Goal: Navigation & Orientation: Find specific page/section

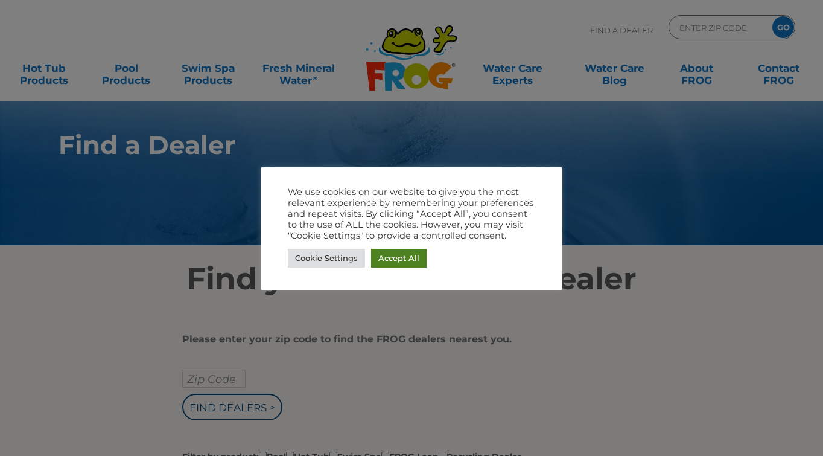
click at [422, 267] on link "Accept All" at bounding box center [399, 258] width 56 height 19
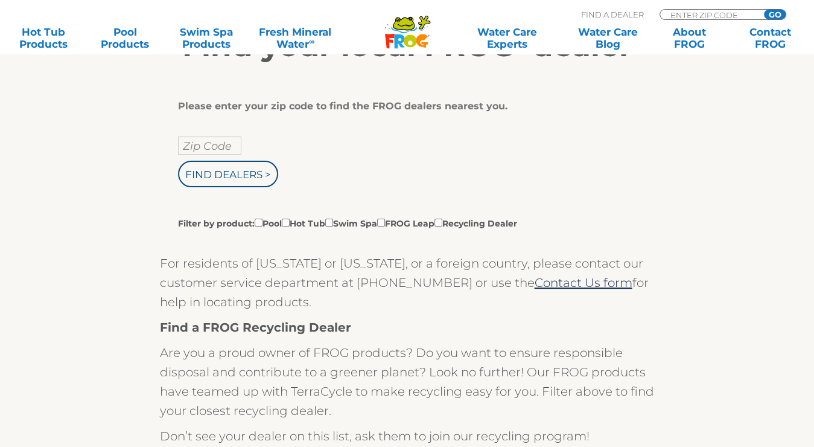
scroll to position [241, 0]
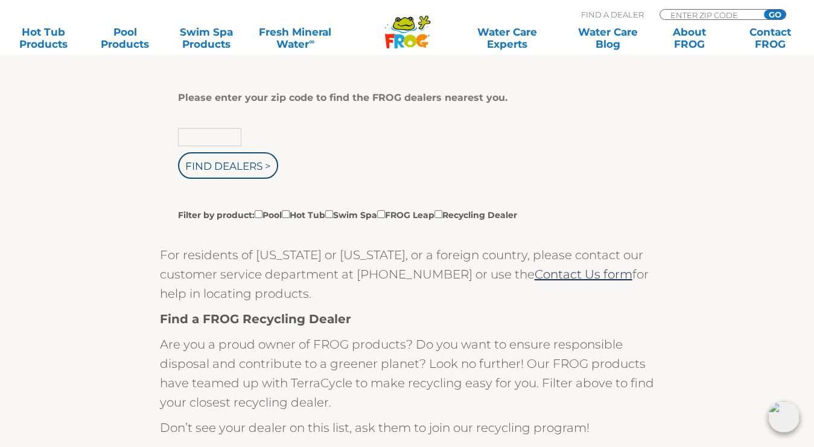
click at [214, 139] on input "text" at bounding box center [209, 137] width 63 height 18
type input "34786"
drag, startPoint x: 228, startPoint y: 178, endPoint x: 232, endPoint y: 171, distance: 7.9
click at [229, 177] on input "Find Dealers >" at bounding box center [228, 165] width 100 height 27
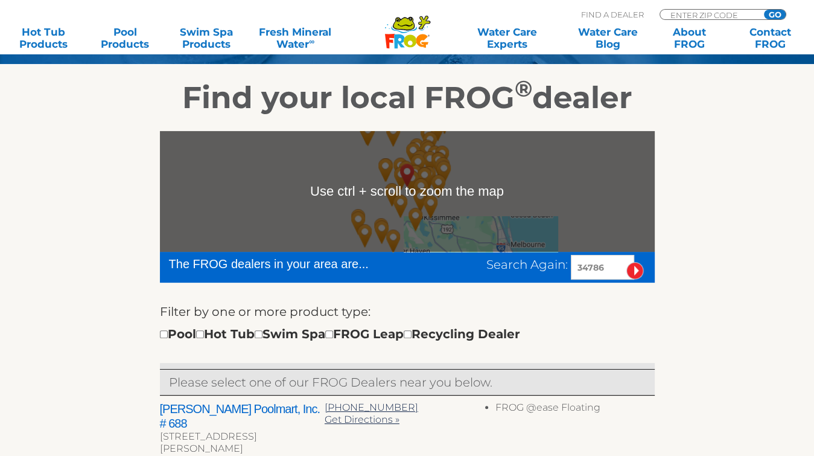
scroll to position [362, 0]
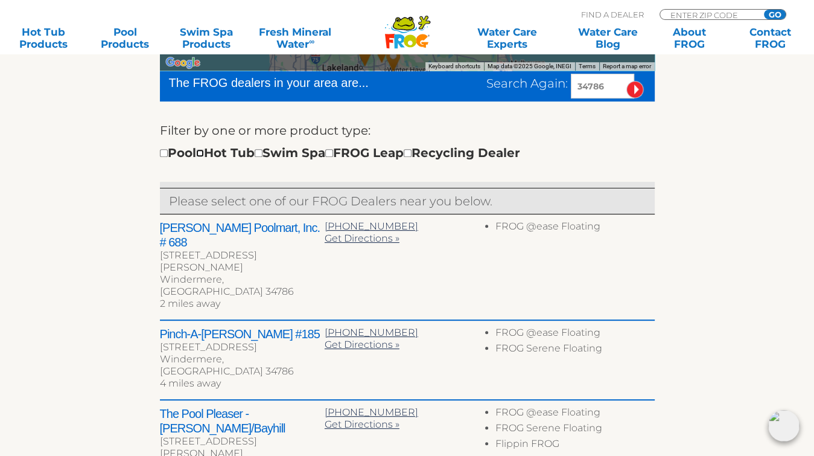
click at [204, 154] on input "checkbox" at bounding box center [200, 153] width 8 height 8
checkbox input "true"
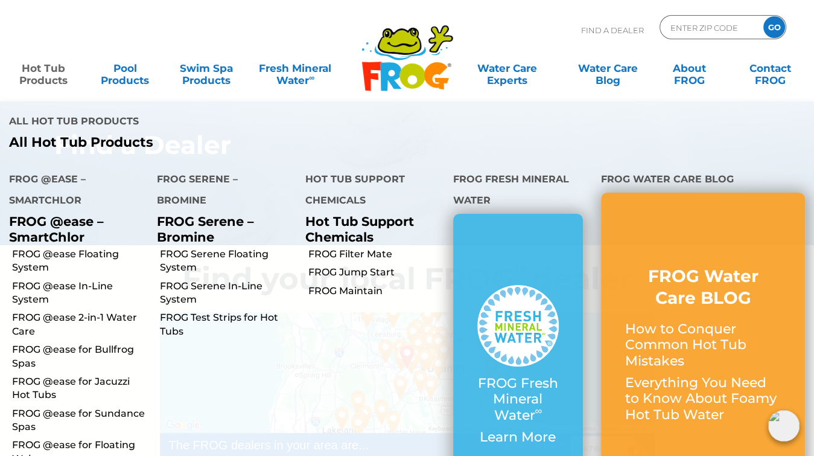
click at [48, 77] on link "Hot Tub Products" at bounding box center [43, 68] width 63 height 24
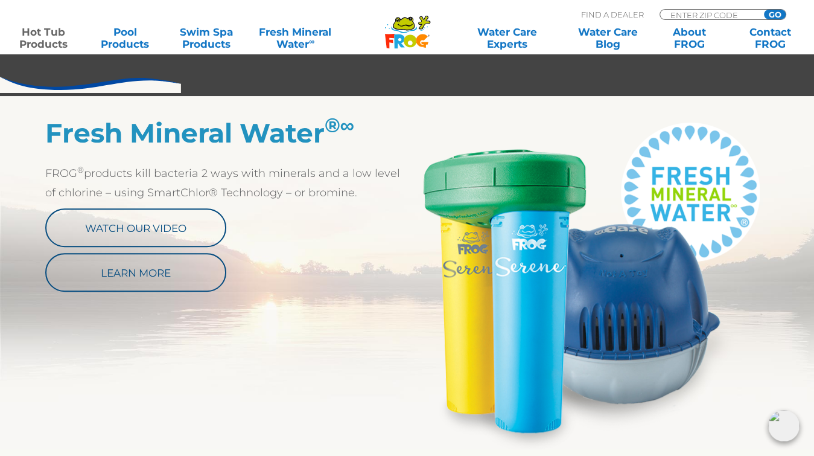
scroll to position [603, 0]
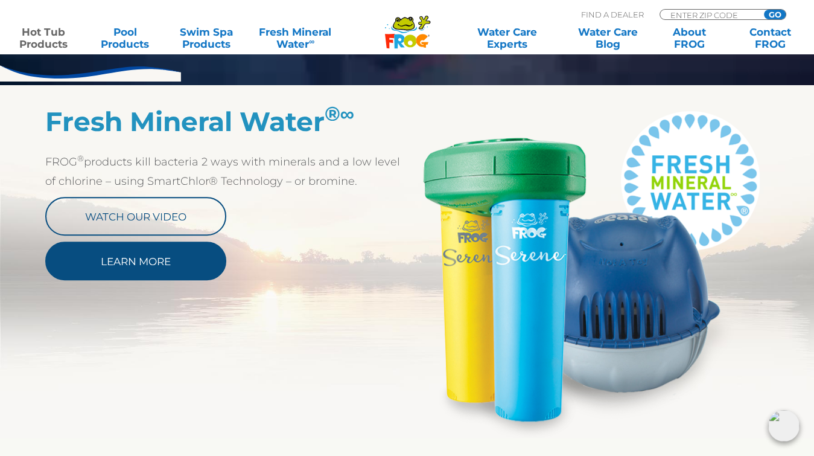
click at [181, 261] on link "Learn More" at bounding box center [135, 260] width 181 height 39
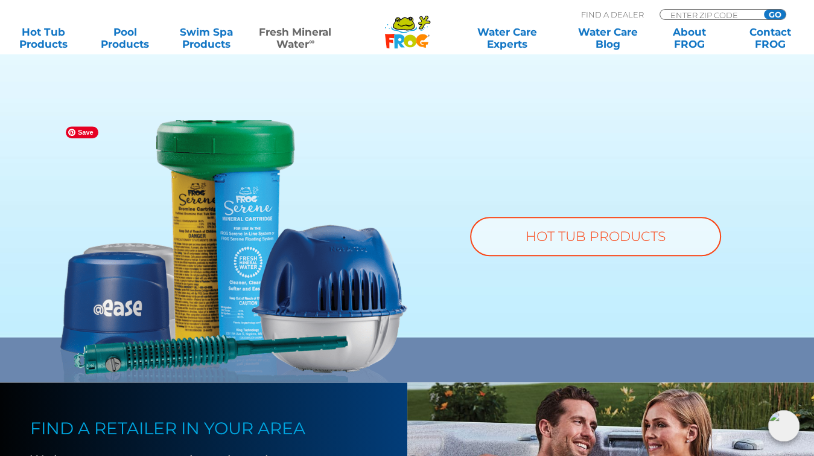
scroll to position [736, 0]
